Goal: Task Accomplishment & Management: Manage account settings

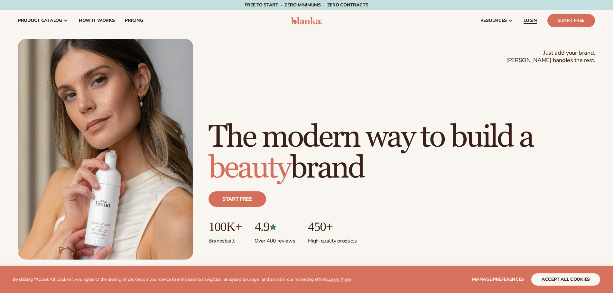
click at [534, 19] on span "LOGIN" at bounding box center [530, 20] width 14 height 5
